Goal: Book appointment/travel/reservation

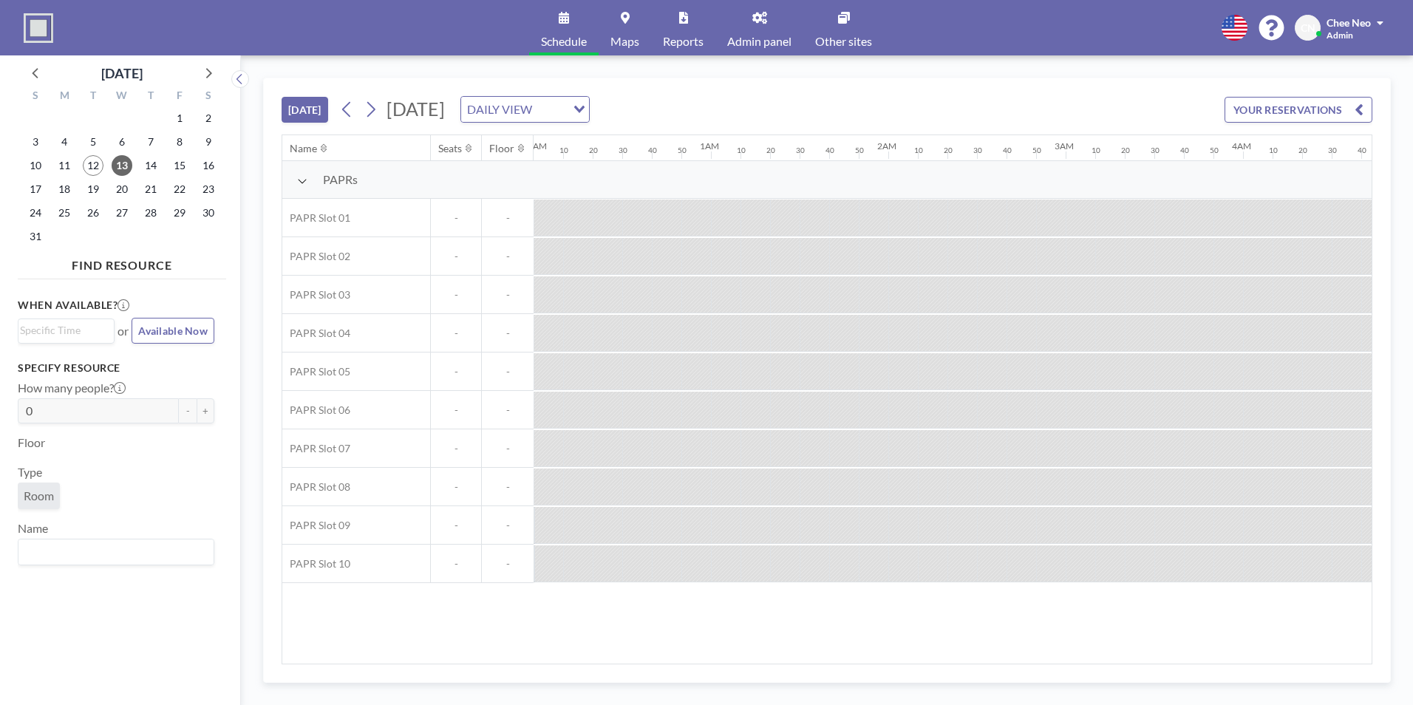
click at [633, 224] on div at bounding box center [637, 218] width 30 height 36
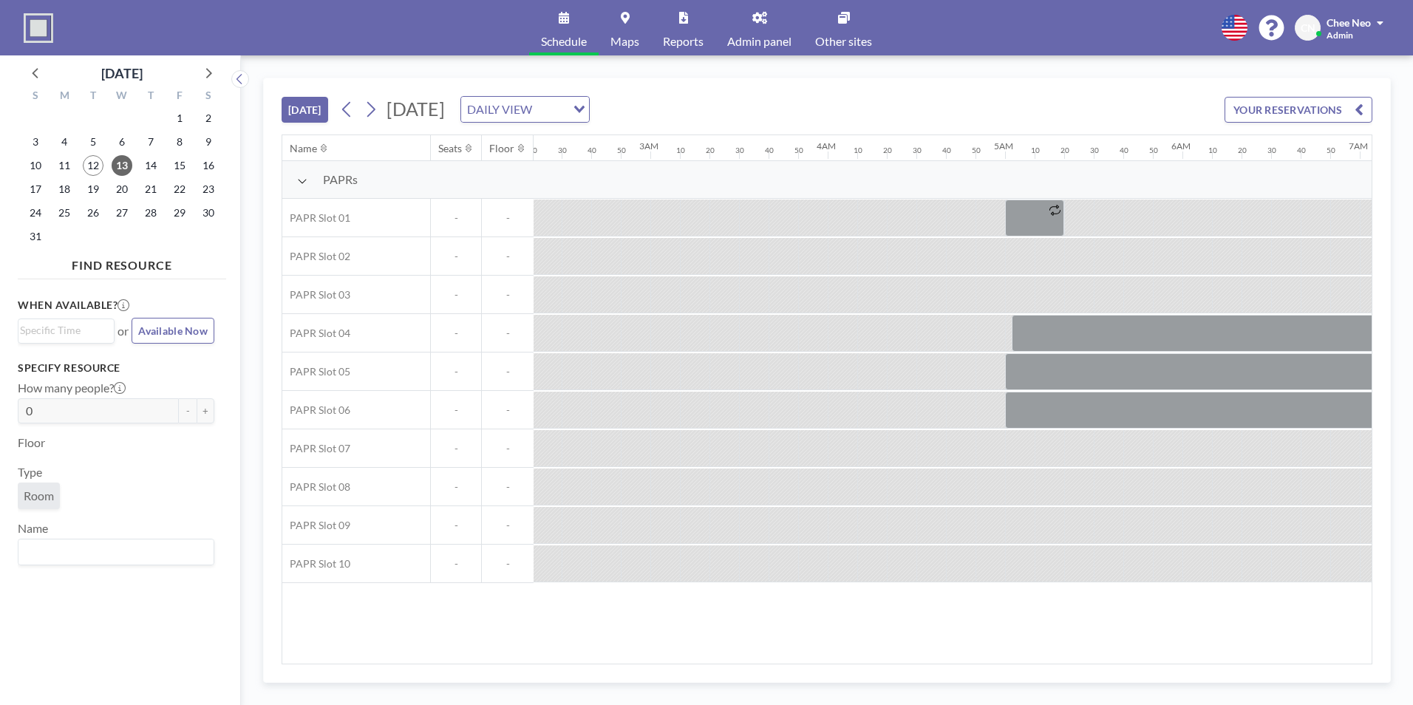
scroll to position [0, 778]
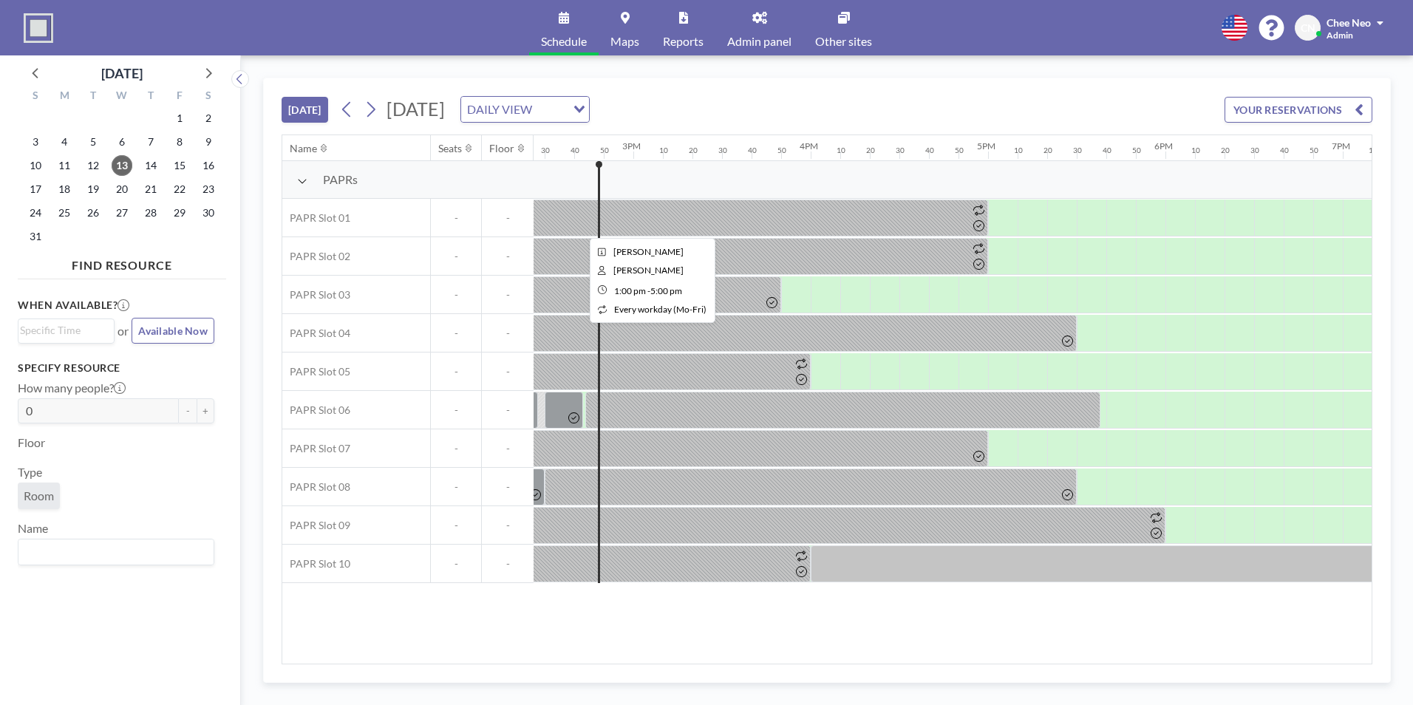
scroll to position [0, 2572]
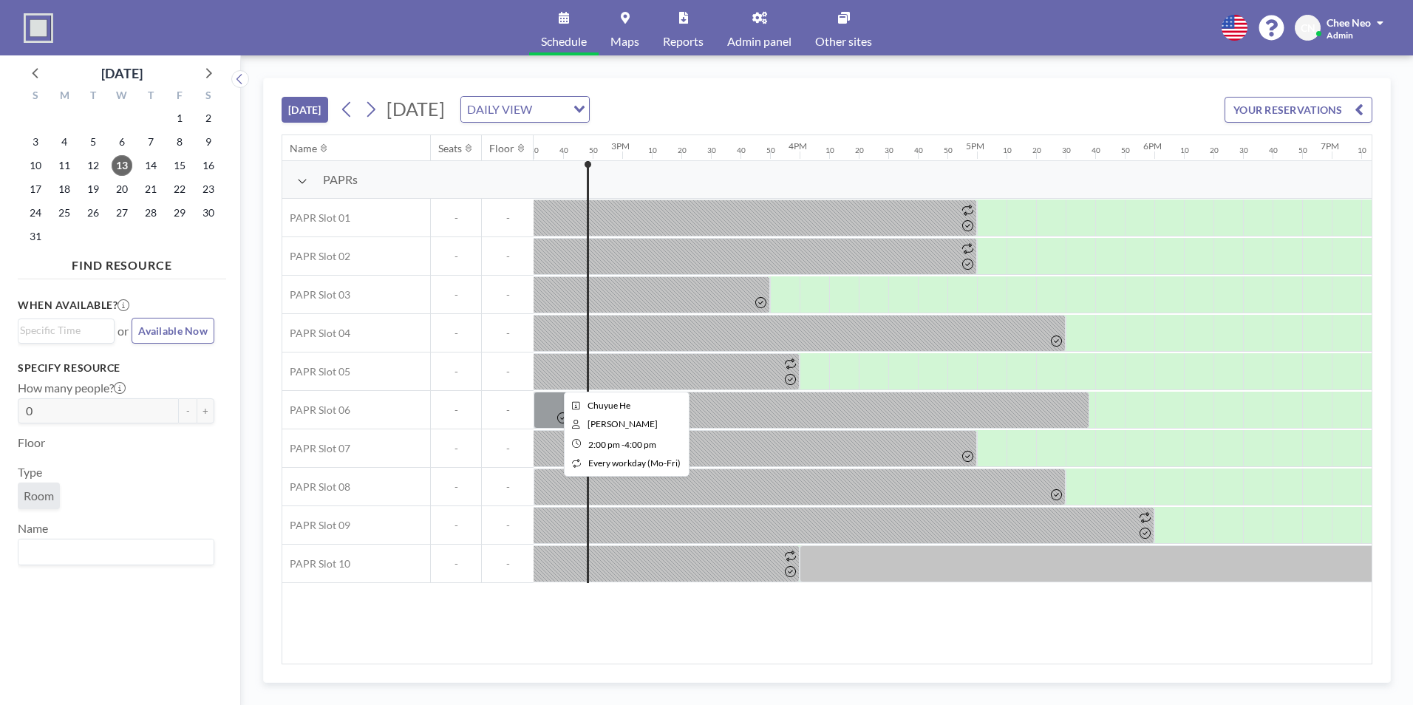
click at [701, 370] on div at bounding box center [622, 371] width 355 height 37
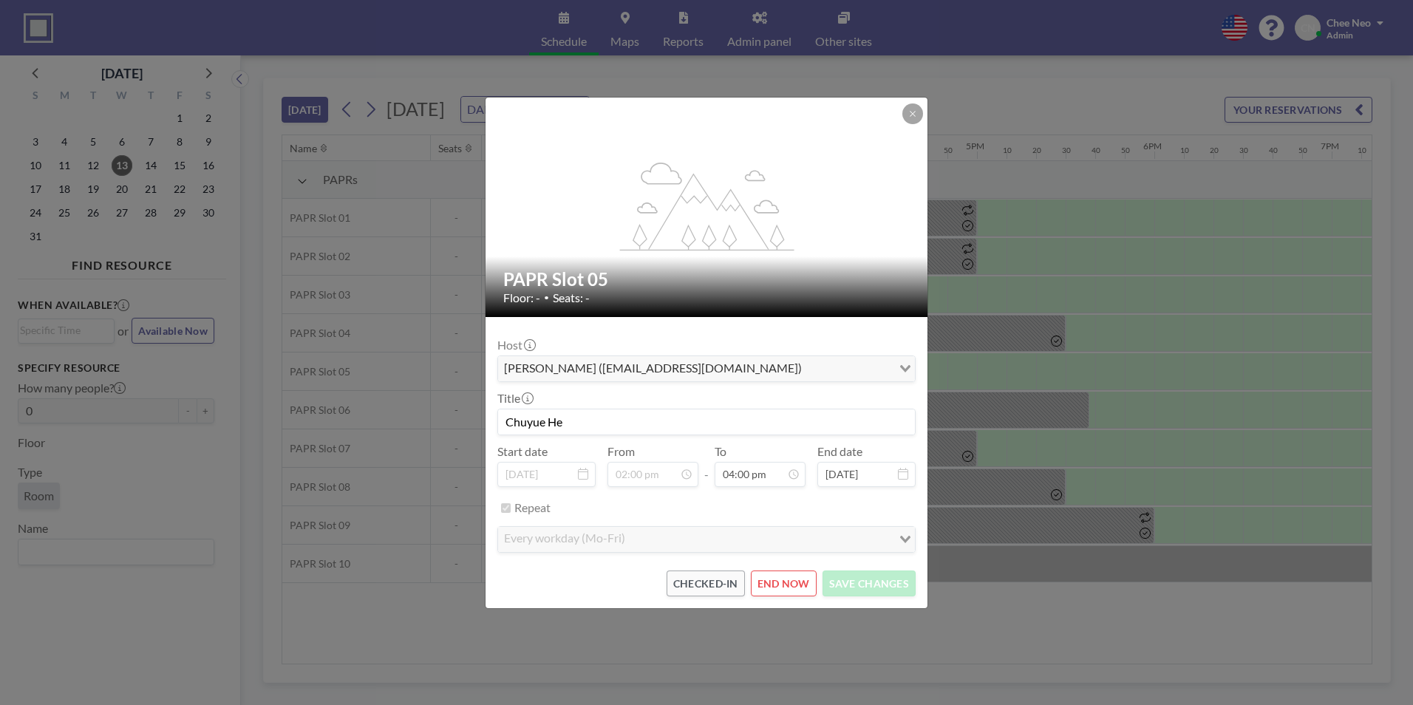
click at [913, 112] on icon at bounding box center [912, 113] width 9 height 9
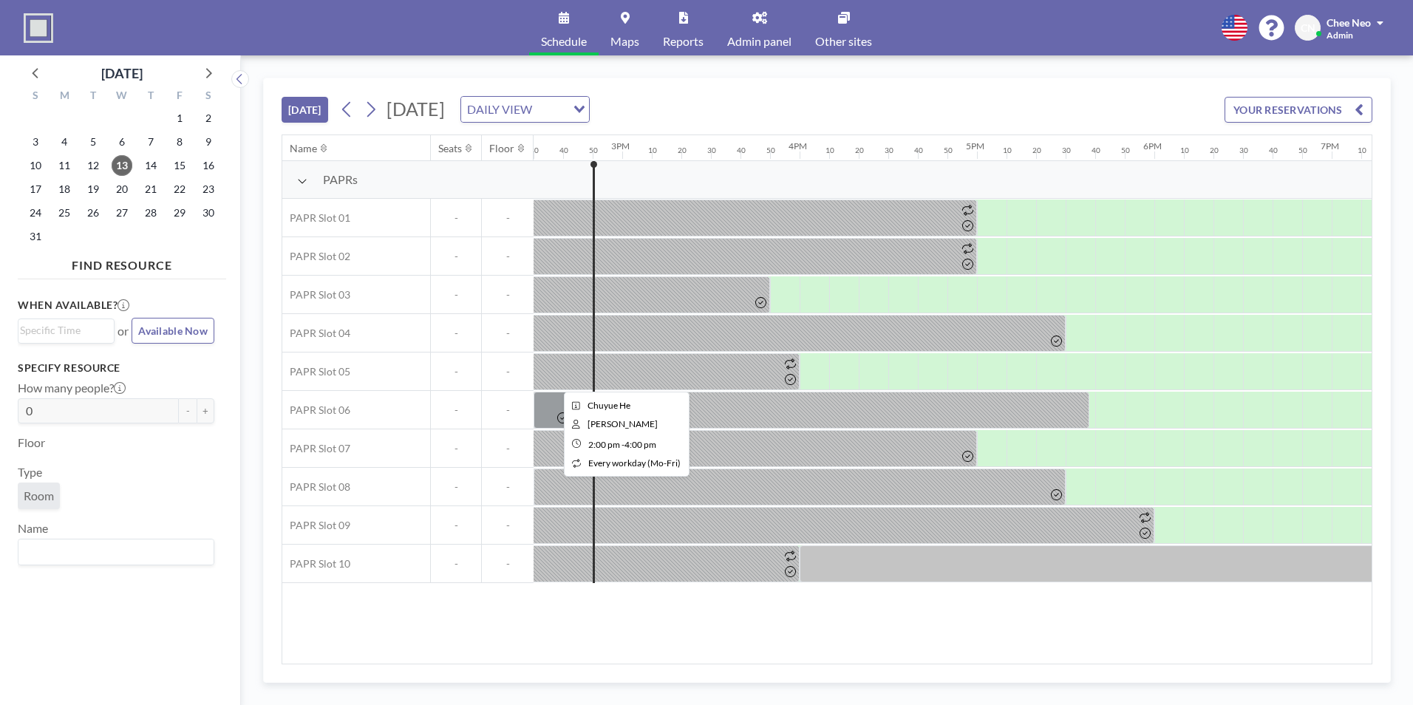
click at [656, 375] on div at bounding box center [622, 371] width 355 height 37
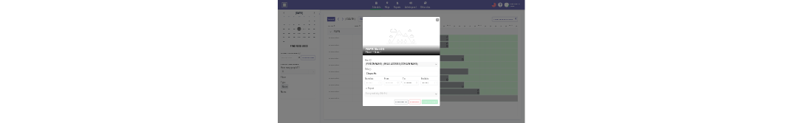
scroll to position [0, 0]
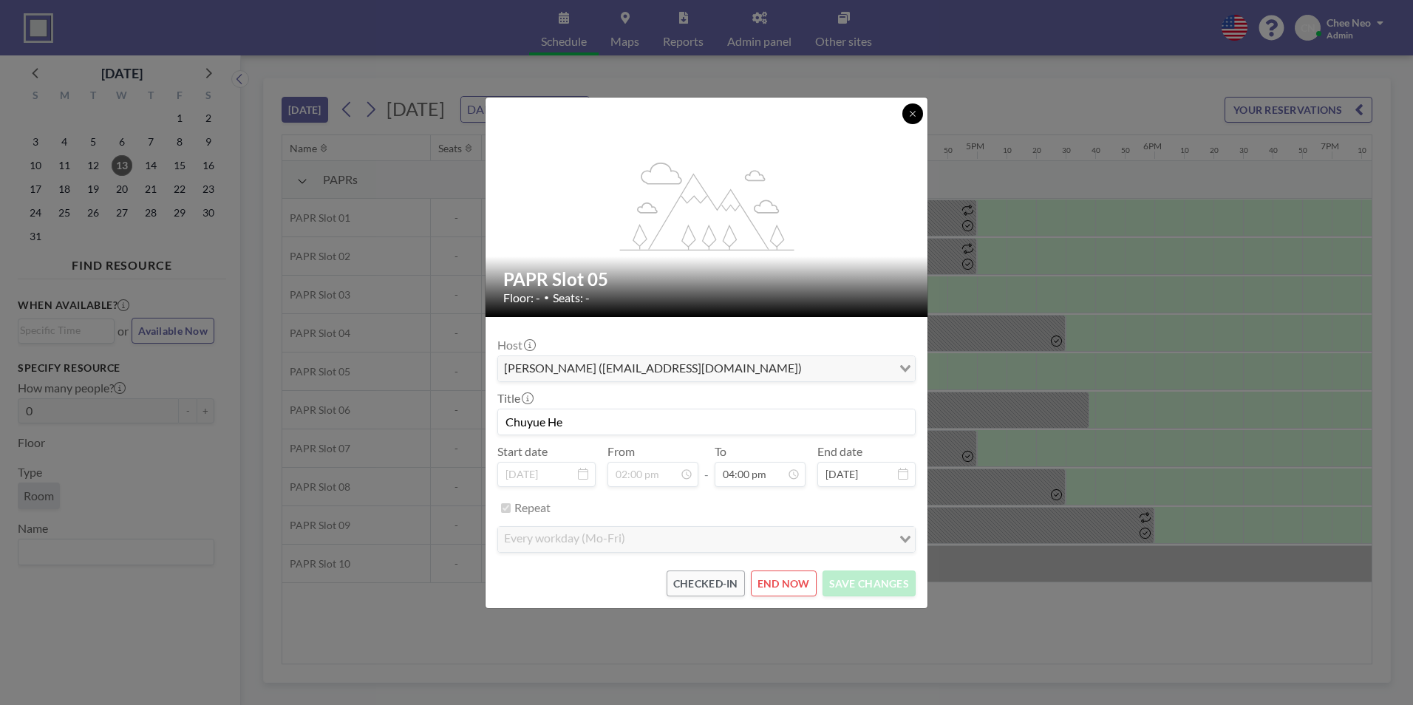
click at [907, 106] on button at bounding box center [912, 113] width 21 height 21
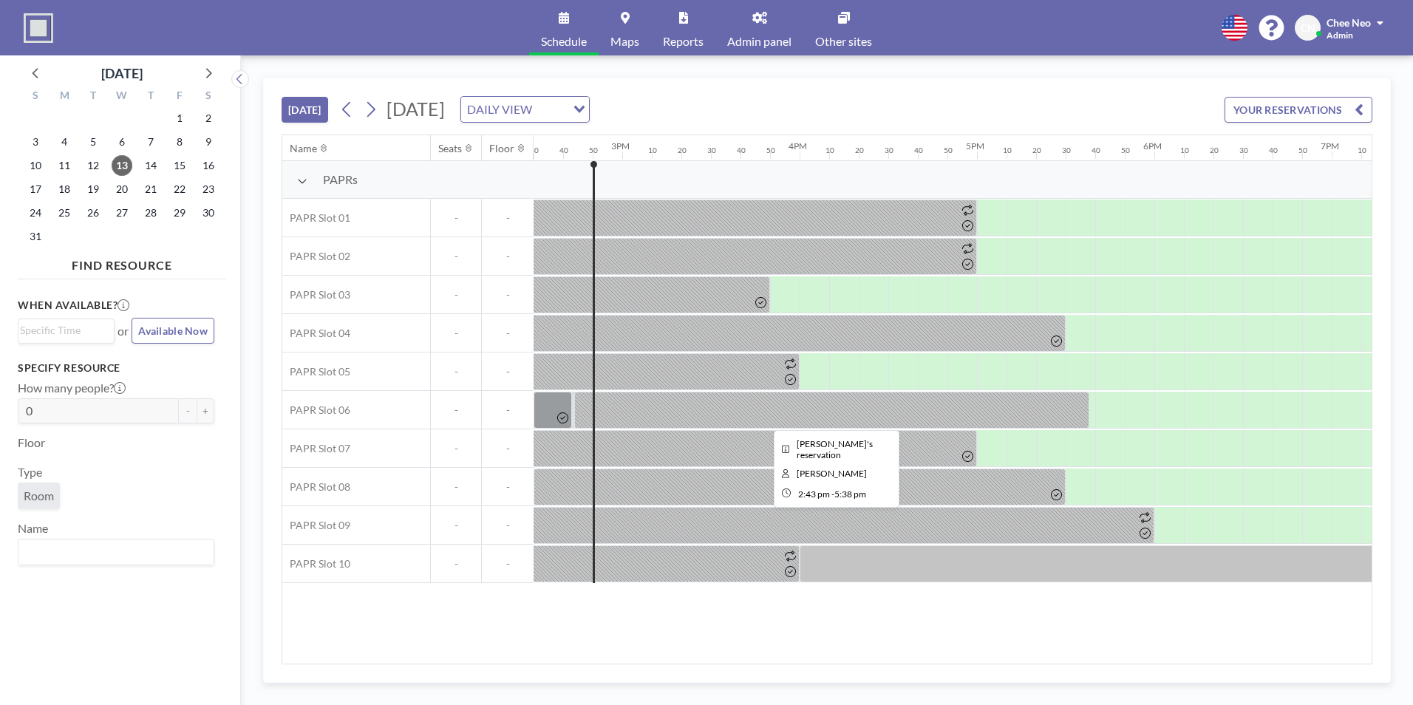
click at [724, 416] on div at bounding box center [831, 410] width 515 height 37
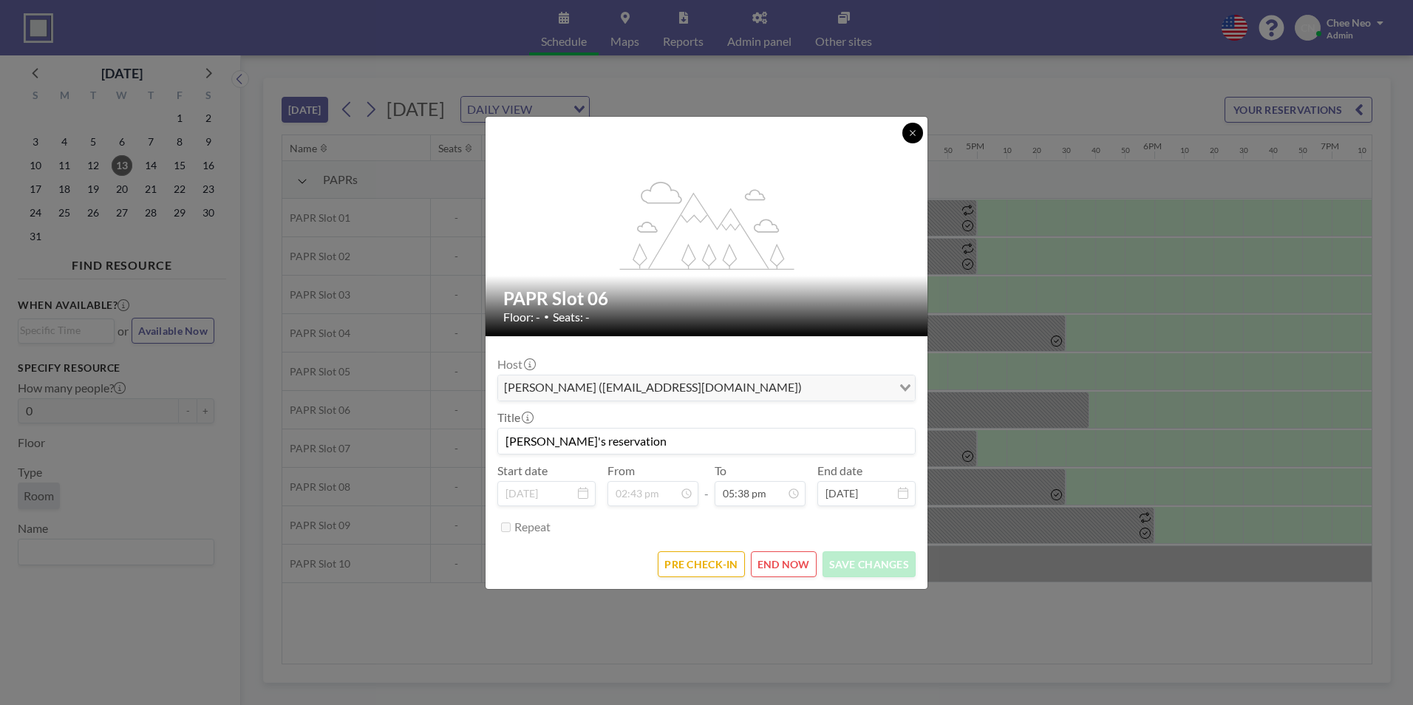
click at [909, 137] on button at bounding box center [912, 133] width 21 height 21
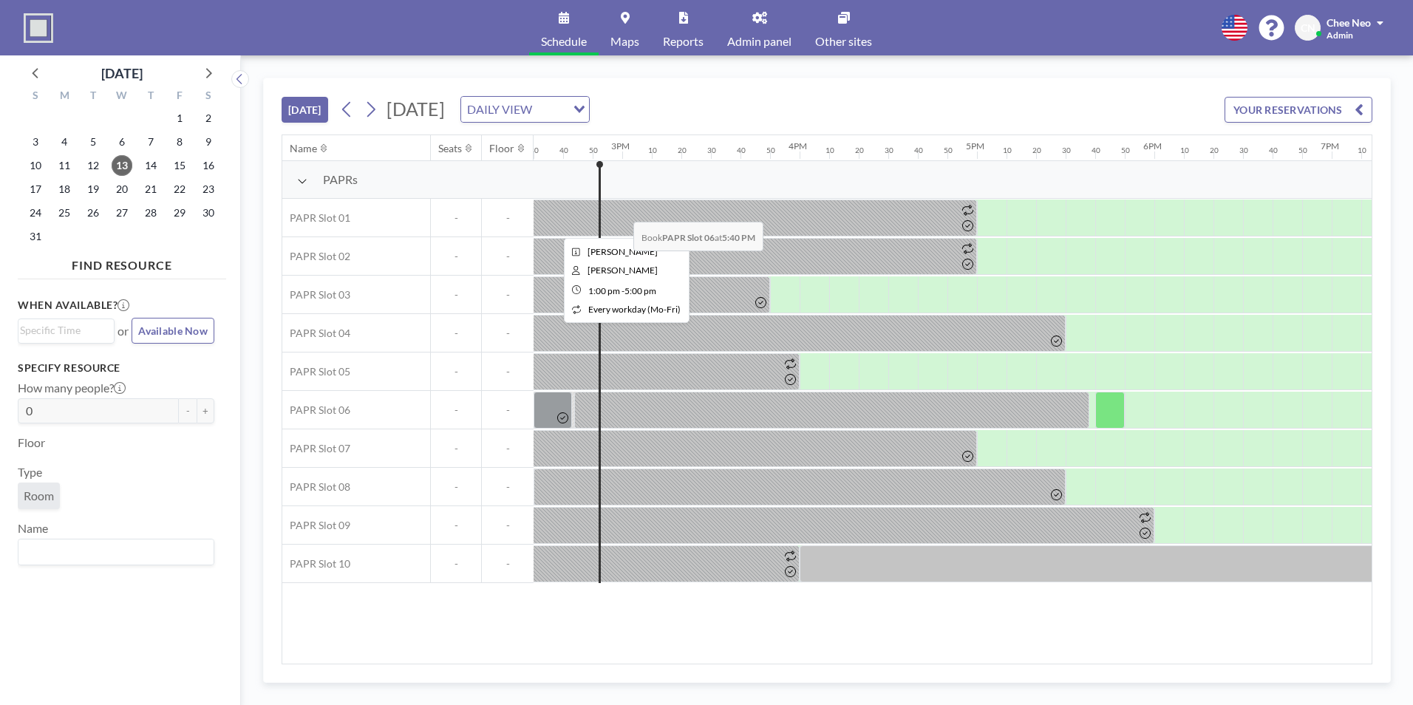
click at [622, 211] on div at bounding box center [623, 218] width 710 height 37
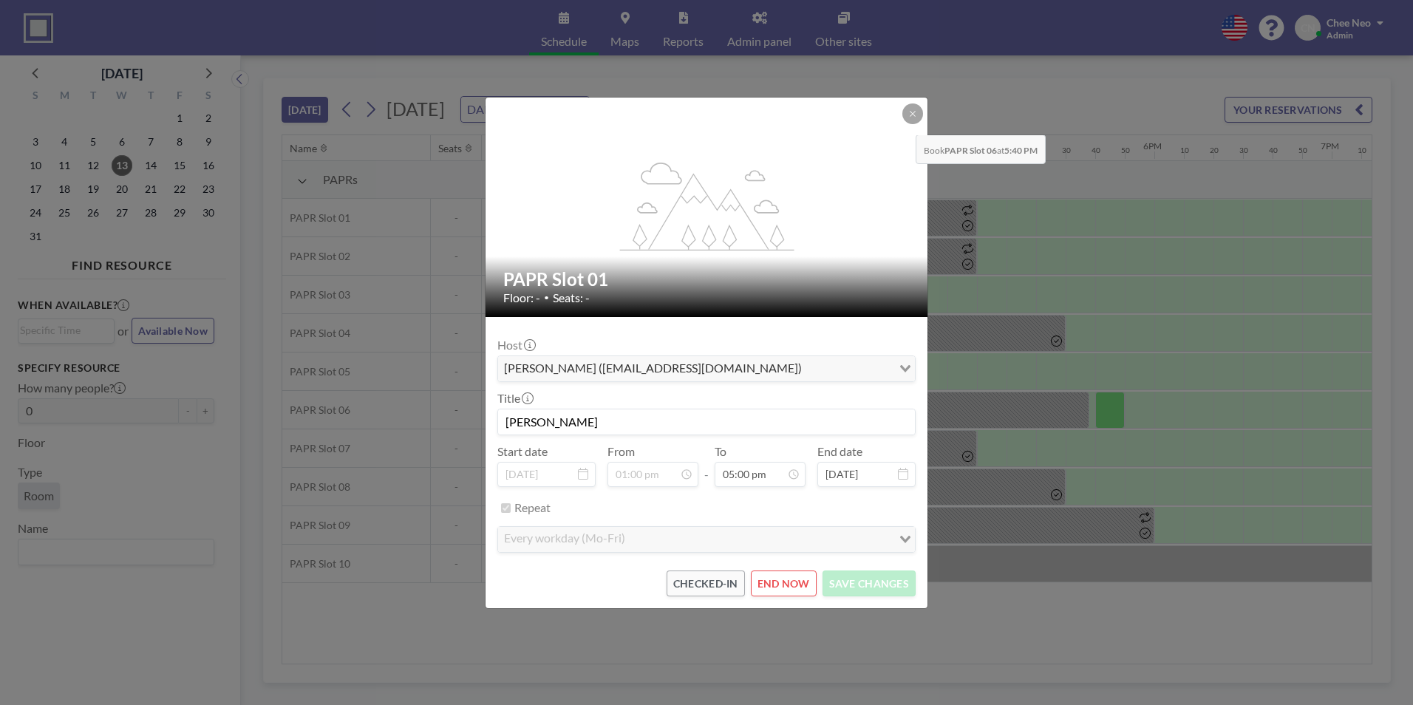
click at [908, 117] on icon at bounding box center [912, 113] width 9 height 9
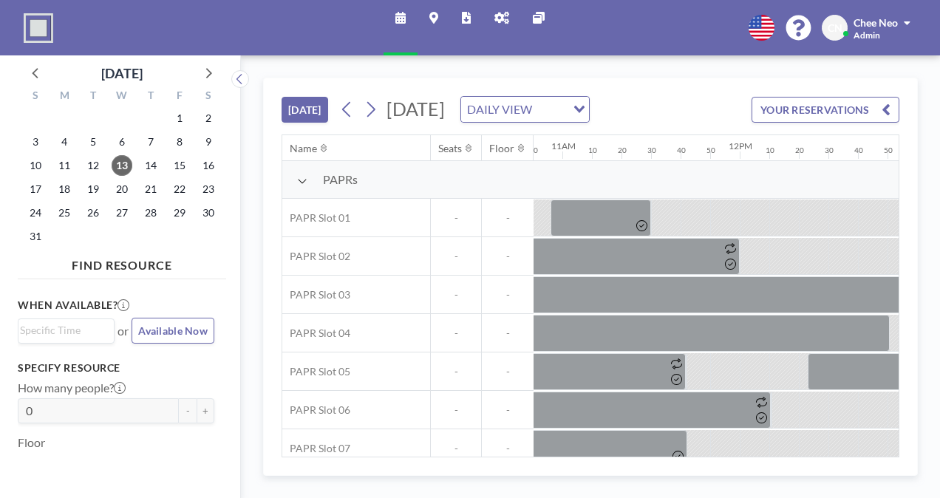
scroll to position [0, 1922]
